Goal: Navigation & Orientation: Find specific page/section

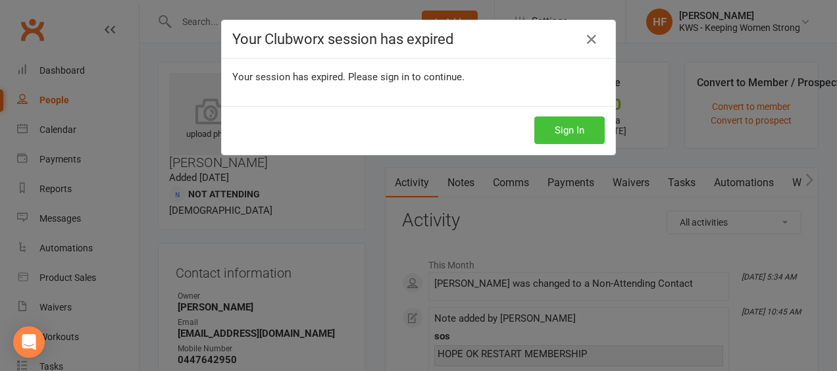
click at [570, 126] on button "Sign In" at bounding box center [569, 130] width 70 height 28
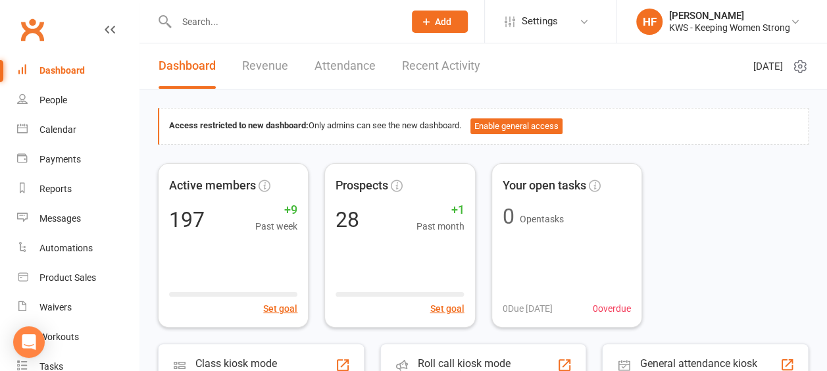
click at [71, 71] on div "Dashboard" at bounding box center [61, 70] width 45 height 11
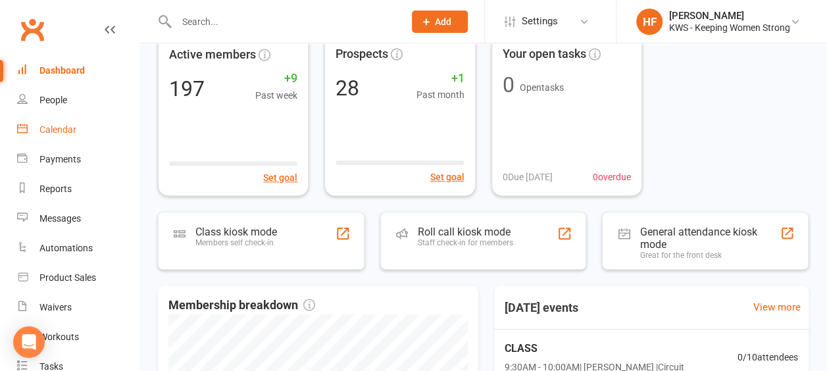
scroll to position [132, 0]
click at [60, 132] on div "Calendar" at bounding box center [57, 129] width 37 height 11
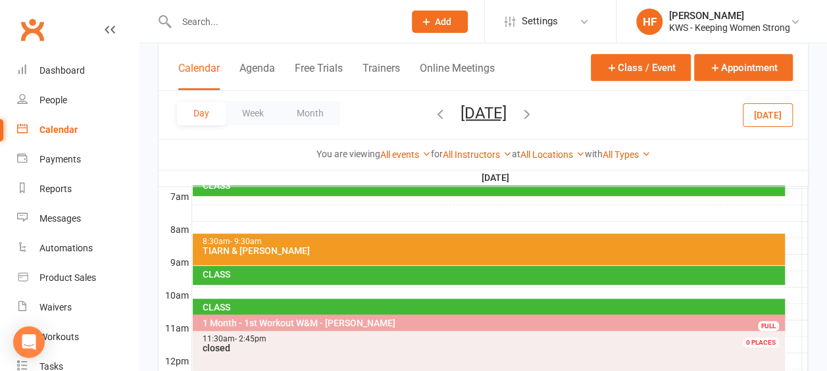
scroll to position [329, 0]
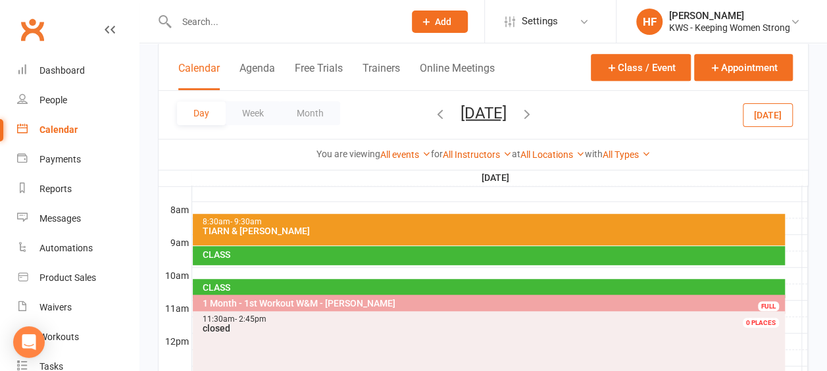
click at [433, 113] on icon "button" at bounding box center [440, 113] width 14 height 14
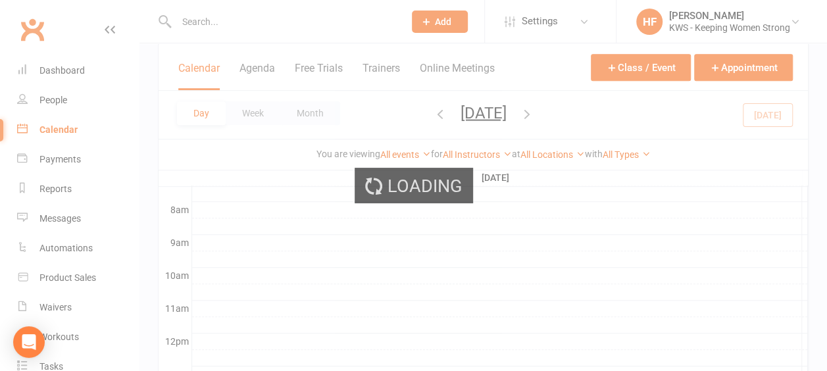
click at [372, 113] on div "Loading" at bounding box center [413, 185] width 827 height 371
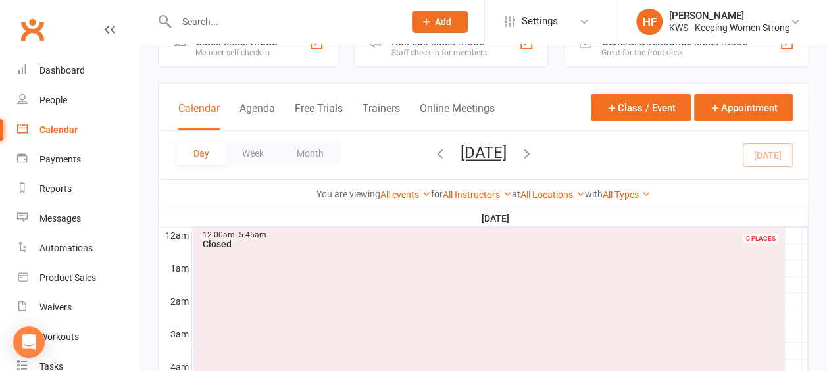
scroll to position [0, 0]
